Goal: Task Accomplishment & Management: Use online tool/utility

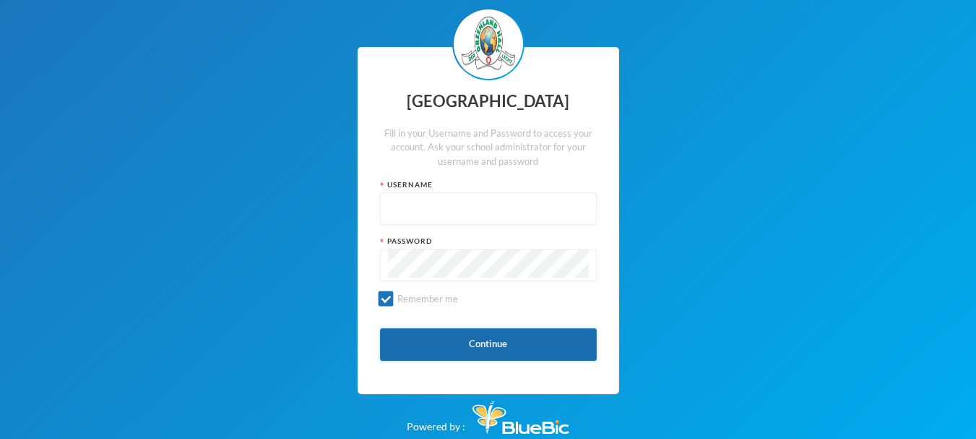
type input "glh24es83"
click at [480, 341] on button "Continue" at bounding box center [488, 344] width 217 height 33
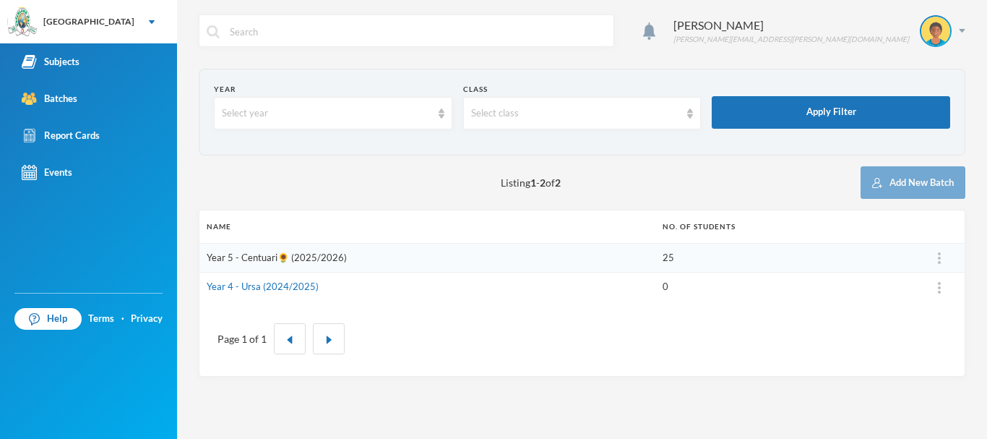
click at [322, 254] on link "Year 5 - Centuari🌻 (2025/2026)" at bounding box center [277, 258] width 140 height 12
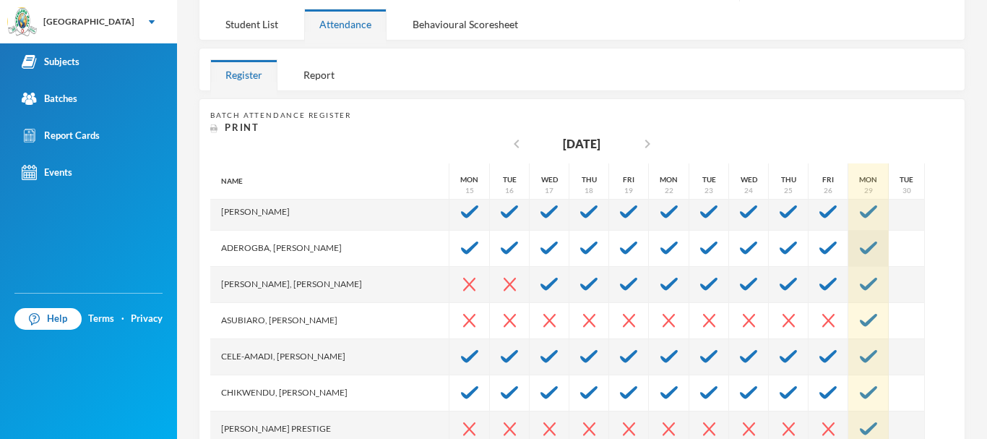
scroll to position [78, 0]
click at [860, 322] on img at bounding box center [868, 319] width 17 height 13
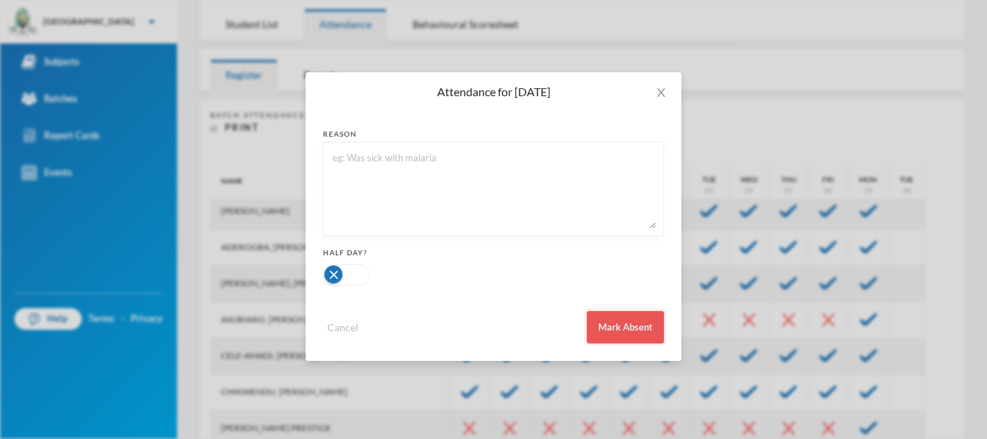
click at [647, 321] on button "Mark Absent" at bounding box center [625, 327] width 77 height 33
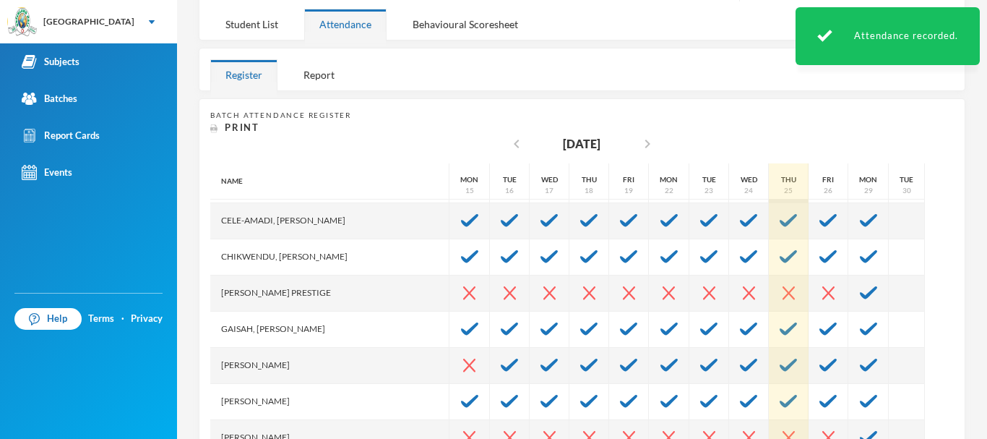
scroll to position [214, 0]
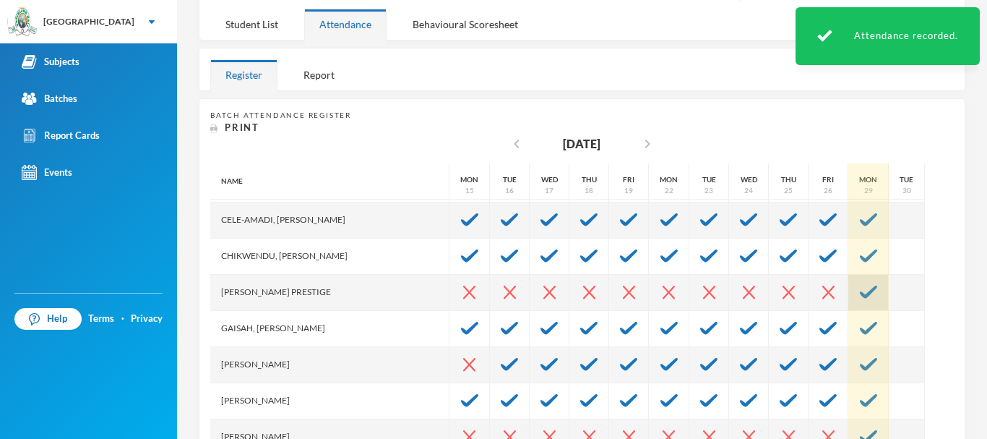
click at [848, 297] on div at bounding box center [868, 293] width 40 height 36
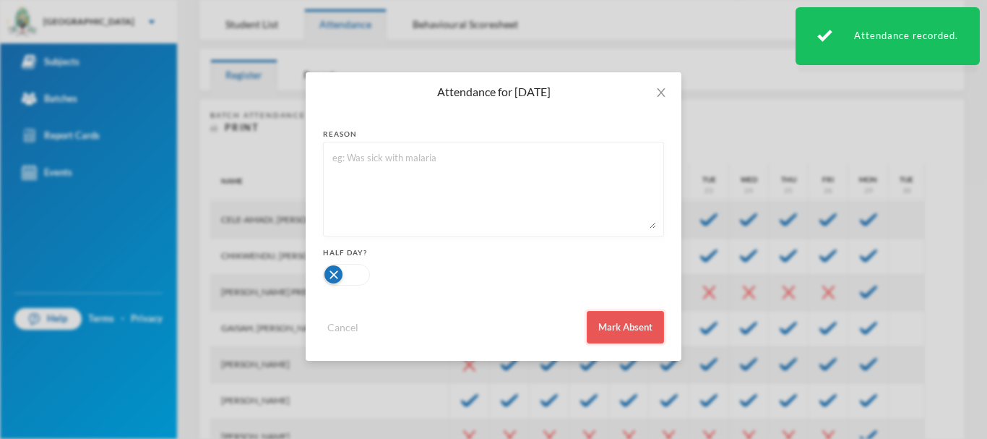
click at [622, 321] on button "Mark Absent" at bounding box center [625, 327] width 77 height 33
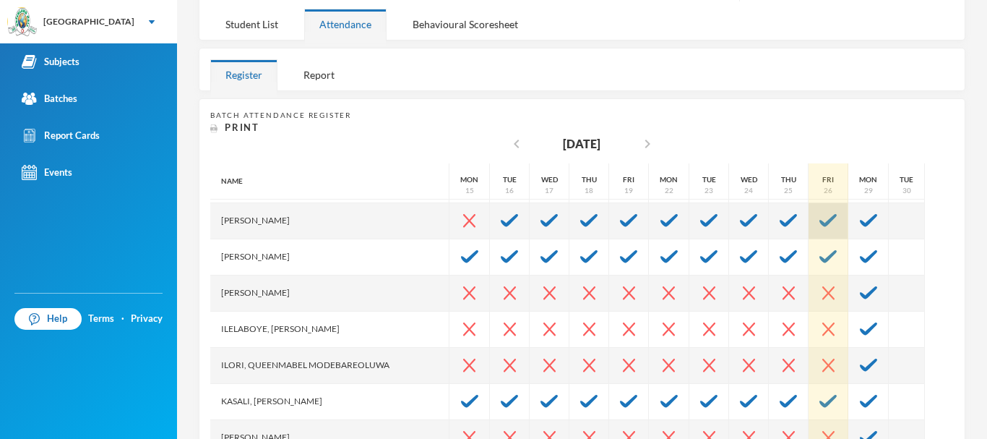
scroll to position [359, 0]
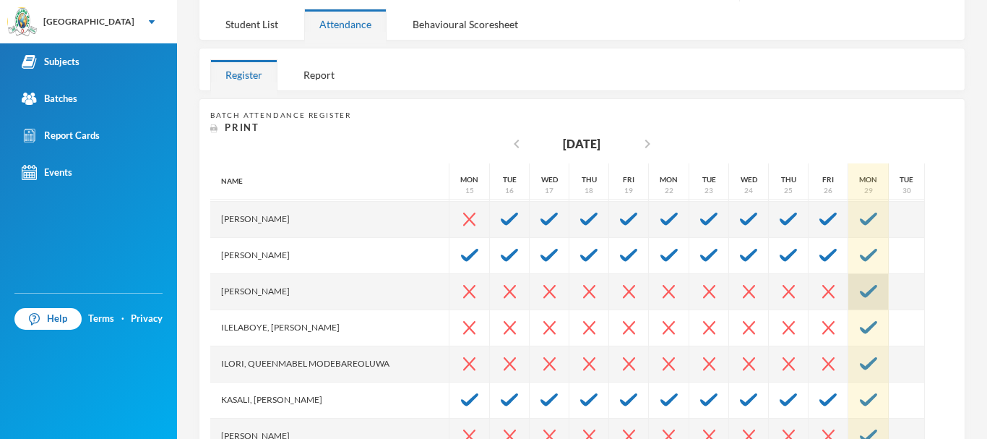
click at [860, 288] on img at bounding box center [868, 291] width 17 height 13
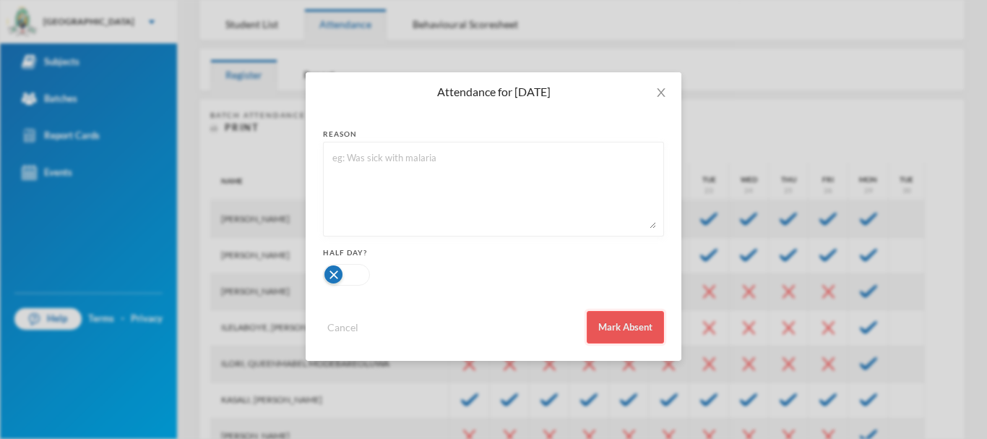
click at [609, 322] on button "Mark Absent" at bounding box center [625, 327] width 77 height 33
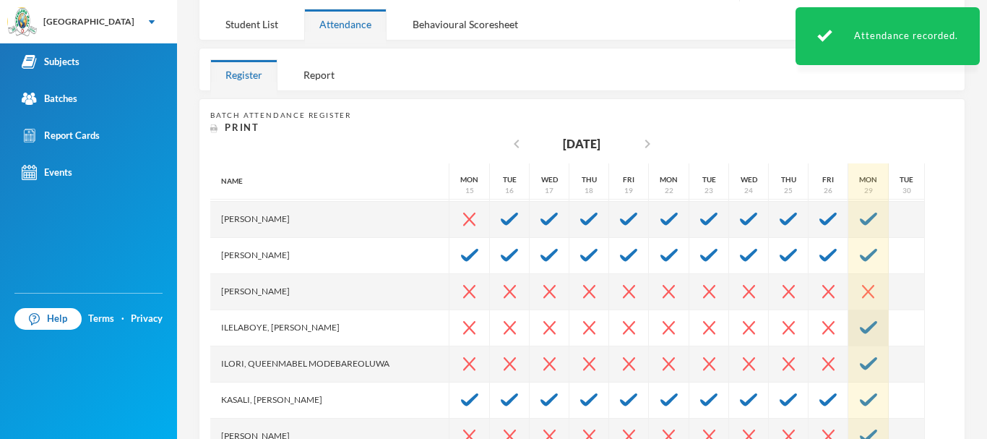
click at [860, 324] on img at bounding box center [868, 327] width 17 height 13
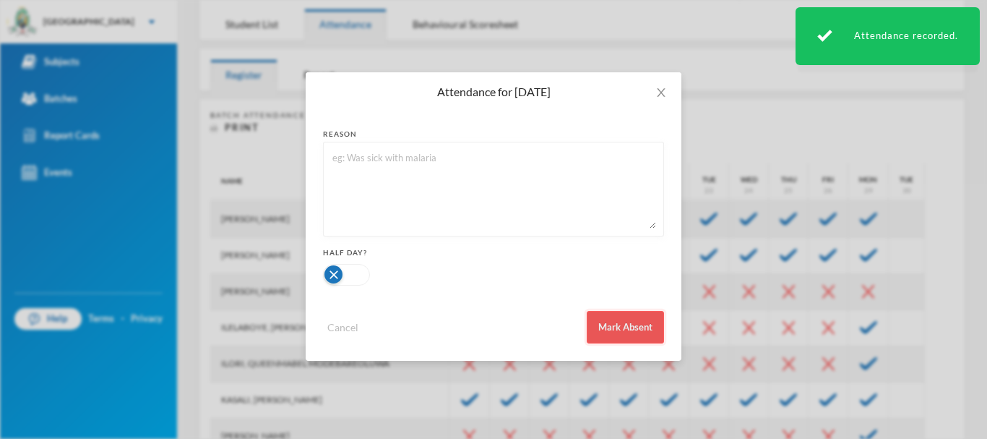
click at [639, 328] on button "Mark Absent" at bounding box center [625, 327] width 77 height 33
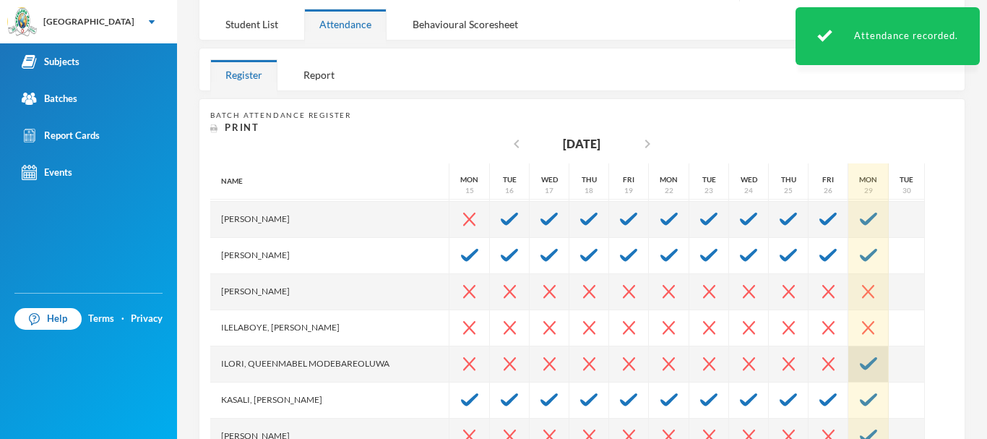
click at [860, 363] on img at bounding box center [868, 363] width 17 height 13
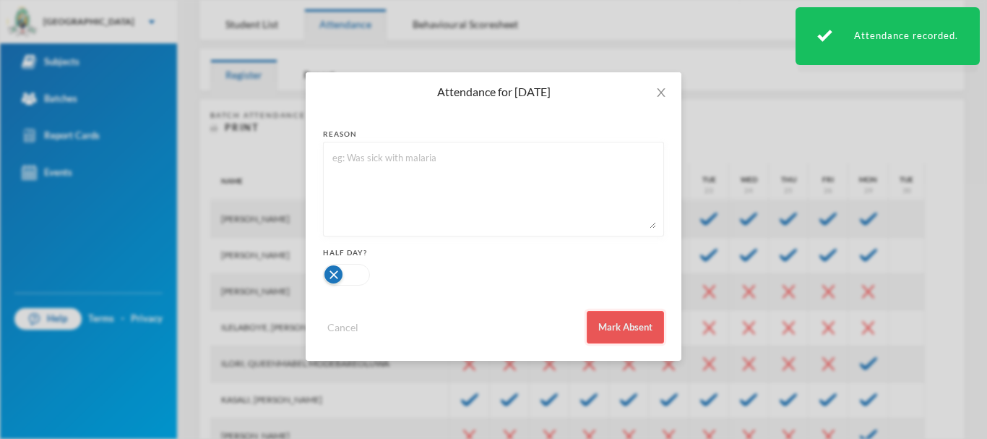
click at [634, 314] on button "Mark Absent" at bounding box center [625, 327] width 77 height 33
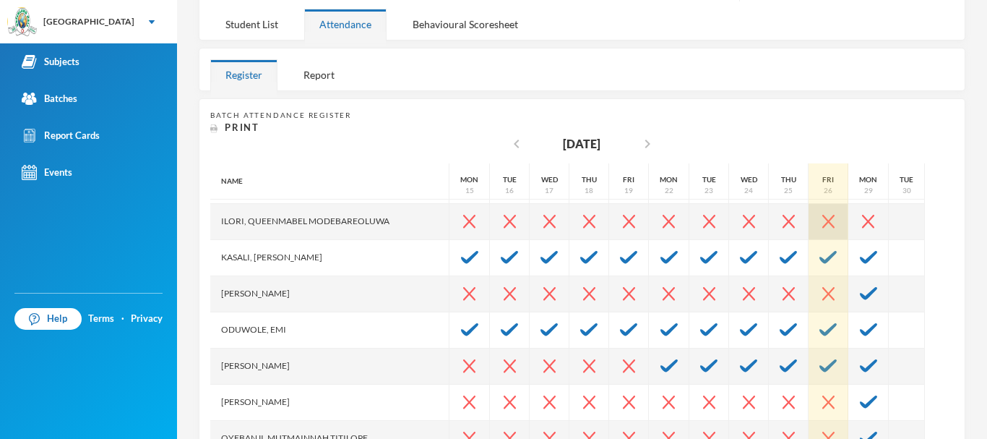
scroll to position [503, 0]
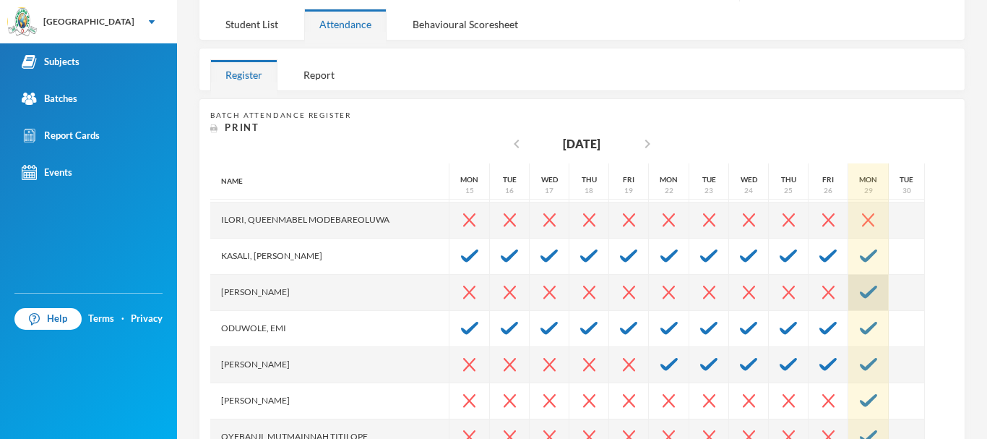
click at [860, 295] on img at bounding box center [868, 291] width 17 height 13
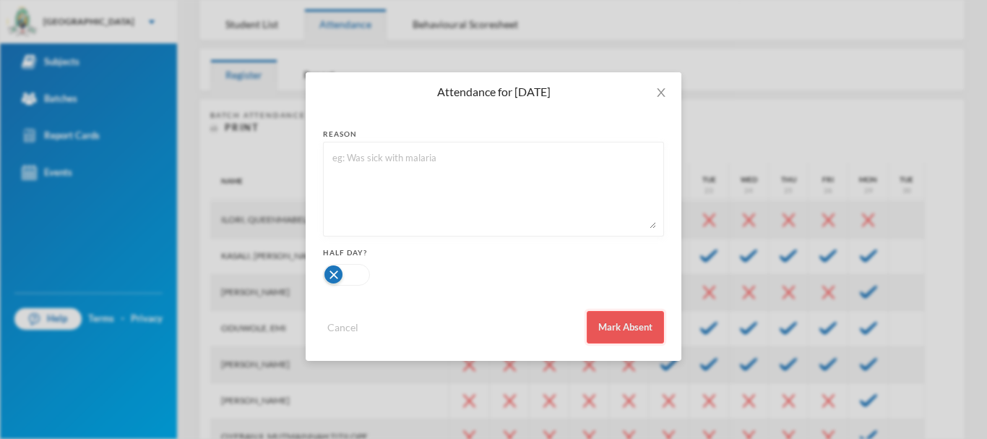
click at [650, 322] on button "Mark Absent" at bounding box center [625, 327] width 77 height 33
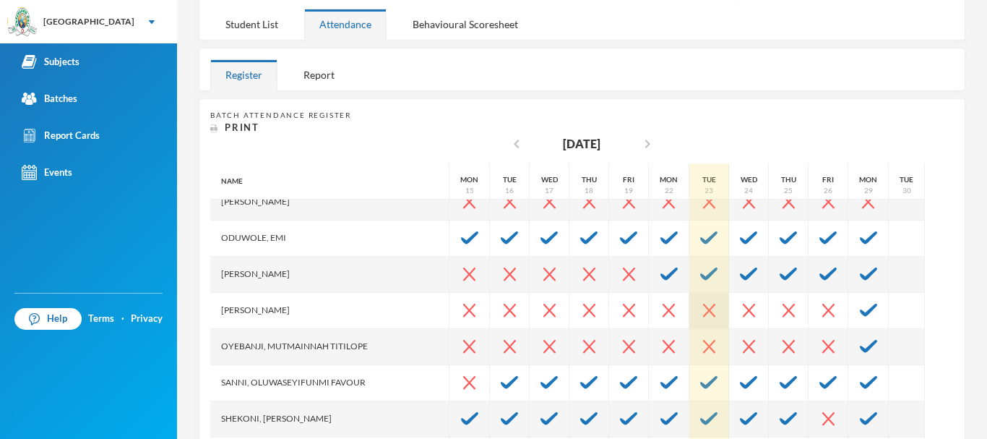
scroll to position [595, 0]
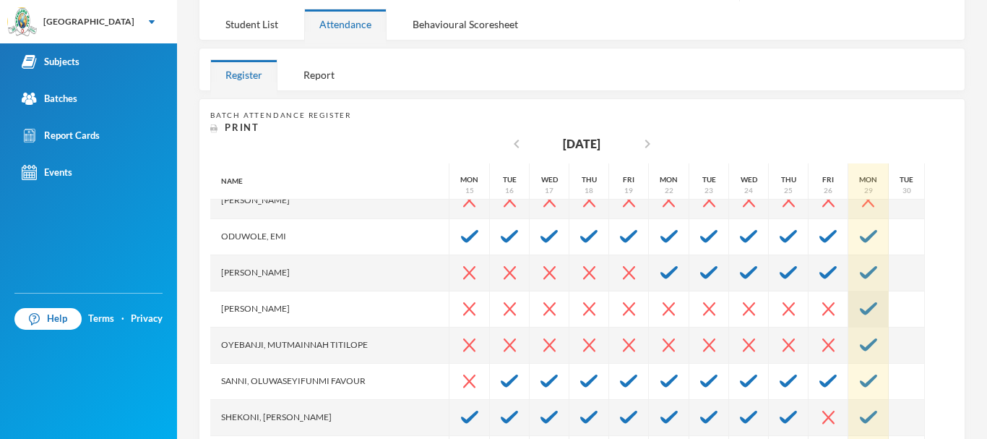
click at [860, 306] on img at bounding box center [868, 308] width 17 height 13
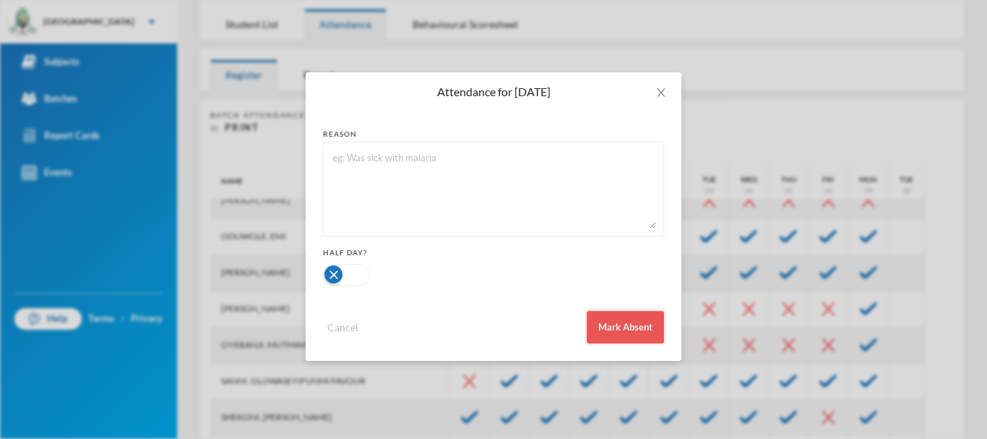
click at [642, 314] on button "Mark Absent" at bounding box center [625, 327] width 77 height 33
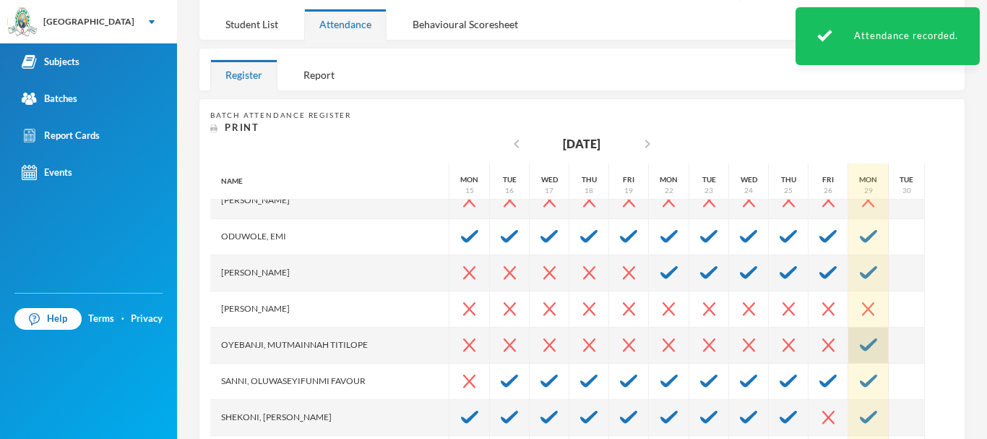
click at [860, 343] on img at bounding box center [868, 344] width 17 height 13
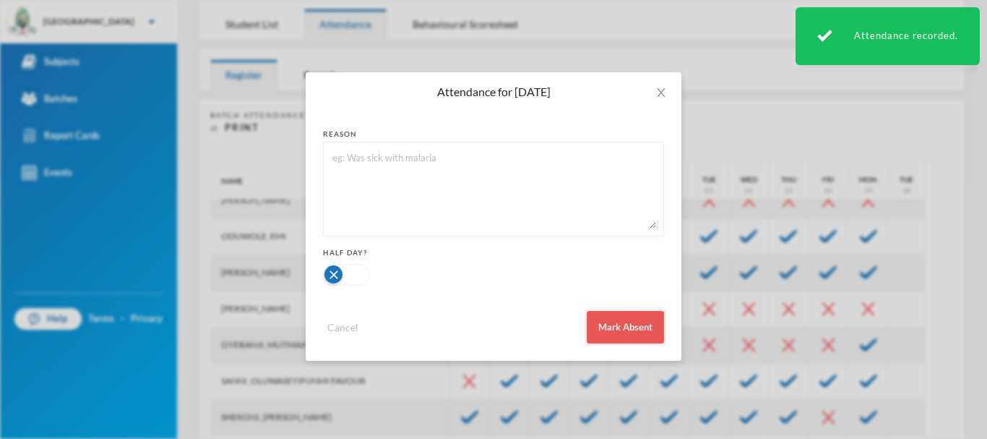
click at [602, 324] on button "Mark Absent" at bounding box center [625, 327] width 77 height 33
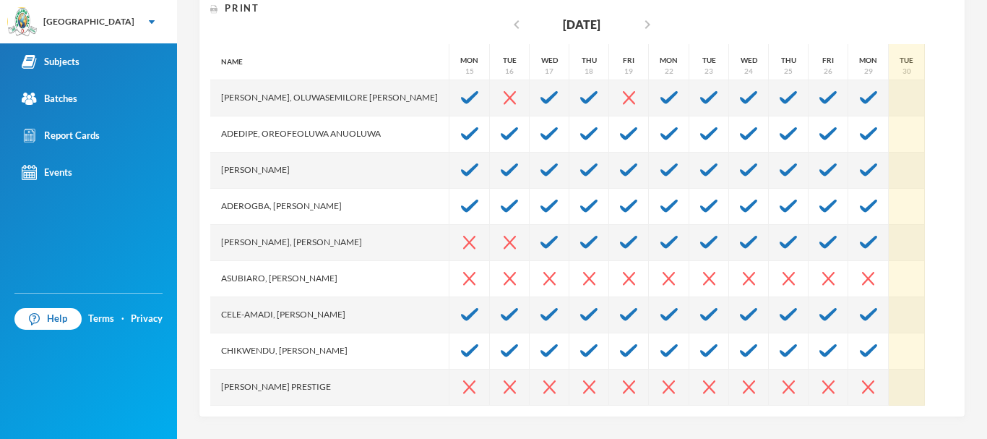
scroll to position [0, 0]
